Goal: Transaction & Acquisition: Purchase product/service

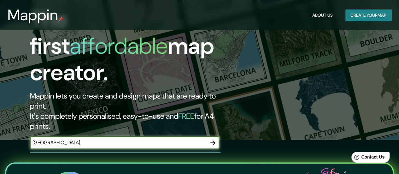
scroll to position [34, 0]
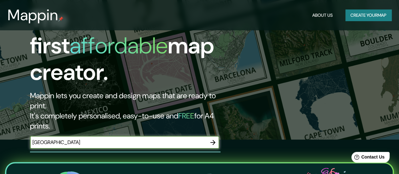
type input "[GEOGRAPHIC_DATA]"
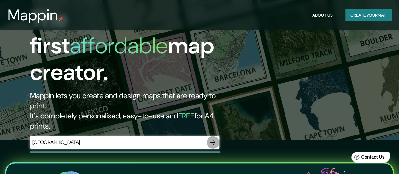
click at [212, 139] on icon "button" at bounding box center [213, 143] width 8 height 8
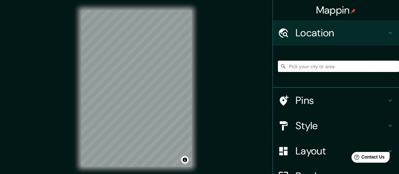
click at [304, 65] on input "Pick your city or area" at bounding box center [338, 66] width 121 height 11
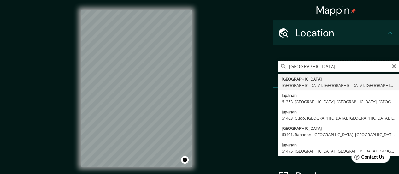
click at [292, 70] on input "[GEOGRAPHIC_DATA]" at bounding box center [338, 66] width 121 height 11
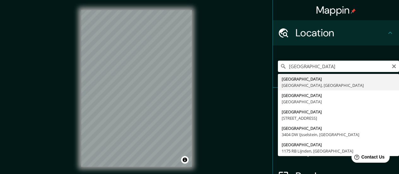
type input "[GEOGRAPHIC_DATA], [GEOGRAPHIC_DATA], [GEOGRAPHIC_DATA]"
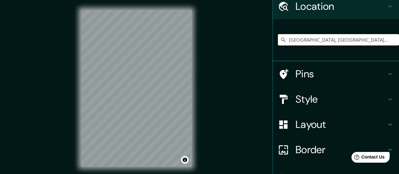
scroll to position [28, 0]
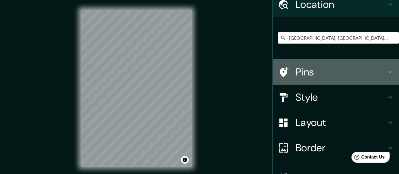
click at [311, 73] on h4 "Pins" at bounding box center [341, 72] width 91 height 13
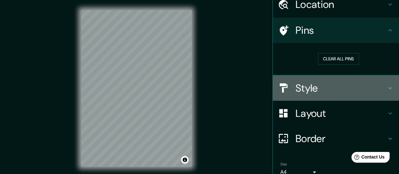
click at [325, 93] on h4 "Style" at bounding box center [341, 88] width 91 height 13
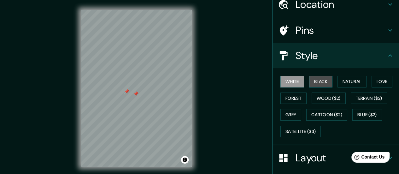
click at [317, 85] on button "Black" at bounding box center [321, 82] width 24 height 12
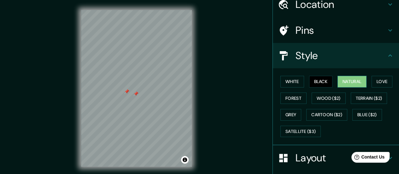
click at [351, 85] on button "Natural" at bounding box center [352, 82] width 29 height 12
click at [379, 84] on button "Love" at bounding box center [382, 82] width 21 height 12
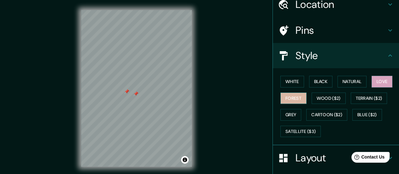
click at [297, 97] on button "Forest" at bounding box center [294, 98] width 26 height 12
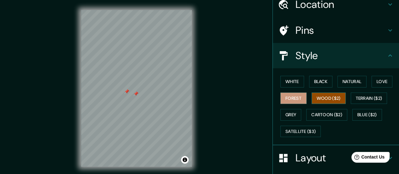
click at [326, 97] on button "Wood ($2)" at bounding box center [329, 98] width 34 height 12
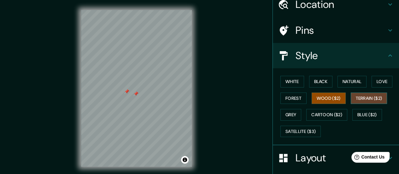
click at [367, 95] on button "Terrain ($2)" at bounding box center [369, 98] width 37 height 12
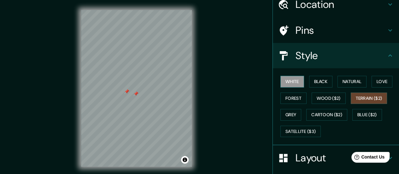
click at [282, 85] on button "White" at bounding box center [293, 82] width 24 height 12
click at [136, 92] on div at bounding box center [137, 93] width 5 height 5
click at [130, 92] on div at bounding box center [128, 91] width 5 height 5
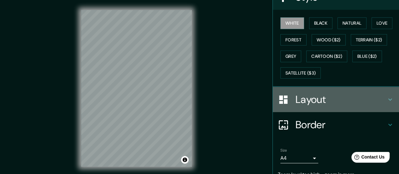
click at [310, 104] on h4 "Layout" at bounding box center [341, 99] width 91 height 13
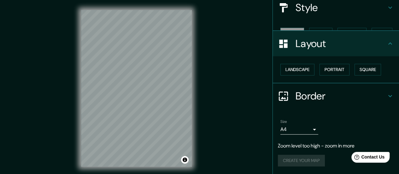
scroll to position [65, 0]
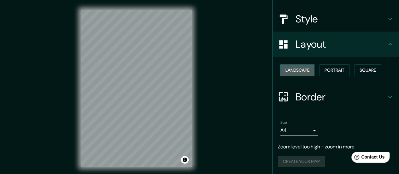
click at [298, 67] on button "Landscape" at bounding box center [298, 70] width 34 height 12
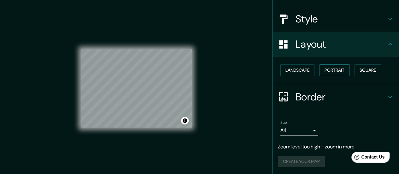
click at [333, 67] on button "Portrait" at bounding box center [335, 70] width 30 height 12
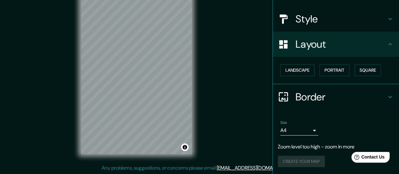
click at [300, 163] on div "Create your map" at bounding box center [336, 162] width 116 height 12
click at [303, 134] on body "Mappin Location [GEOGRAPHIC_DATA], [GEOGRAPHIC_DATA], [GEOGRAPHIC_DATA] Pins St…" at bounding box center [199, 74] width 399 height 174
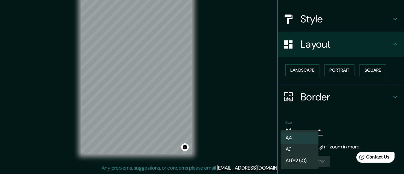
drag, startPoint x: 303, startPoint y: 134, endPoint x: 346, endPoint y: 124, distance: 44.1
click at [346, 124] on div at bounding box center [202, 87] width 404 height 174
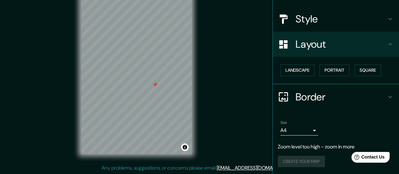
scroll to position [0, 0]
